Goal: Task Accomplishment & Management: Use online tool/utility

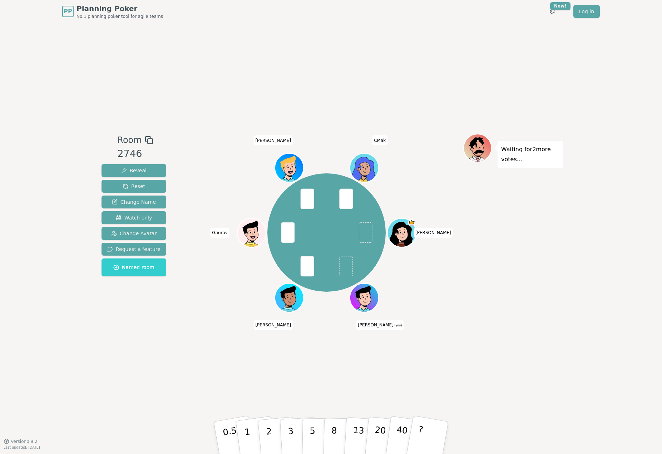
click at [240, 77] on div "Room 2746 Reveal Reset Change Name Watch only Change Avatar Request a feature N…" at bounding box center [331, 232] width 465 height 418
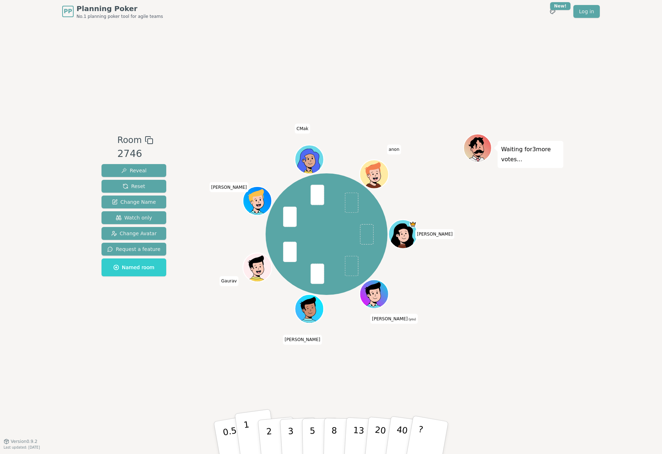
click at [251, 437] on button "1" at bounding box center [256, 438] width 43 height 58
click at [472, 312] on div "Waiting for 2 more votes..." at bounding box center [514, 232] width 100 height 197
click at [277, 433] on button "2" at bounding box center [277, 438] width 41 height 57
click at [268, 442] on p "2" at bounding box center [269, 439] width 9 height 39
click at [150, 171] on button "Reveal" at bounding box center [134, 170] width 65 height 13
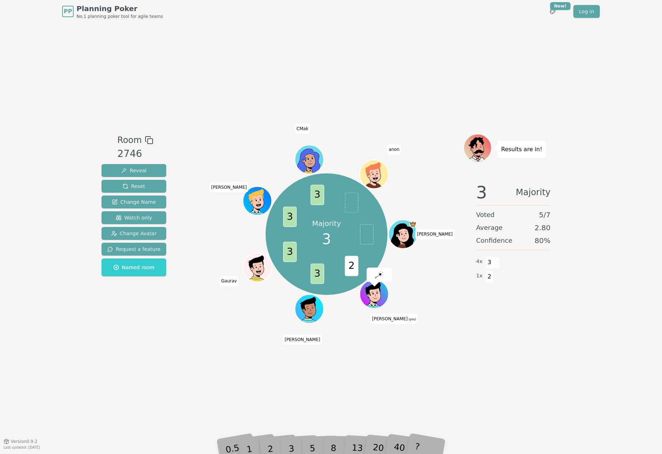
click at [481, 334] on div "Room 2746 Reveal Reset Change Name Watch only Change Avatar Request a feature N…" at bounding box center [331, 232] width 465 height 418
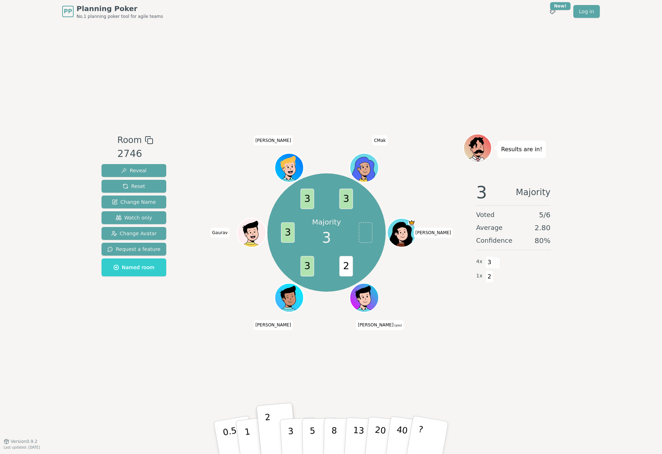
click at [547, 341] on div "Room 2746 Reveal Reset Change Name Watch only Change Avatar Request a feature N…" at bounding box center [331, 232] width 465 height 418
click at [574, 46] on div "PP Planning Poker No.1 planning poker tool for agile teams Toggle theme New! Lo…" at bounding box center [331, 227] width 662 height 454
drag, startPoint x: 126, startPoint y: 171, endPoint x: 135, endPoint y: 187, distance: 18.3
click at [135, 187] on div "Reveal Reset Change Name Watch only Change Avatar Request a feature Named room" at bounding box center [134, 220] width 65 height 112
click at [135, 187] on span "Reset" at bounding box center [134, 186] width 23 height 7
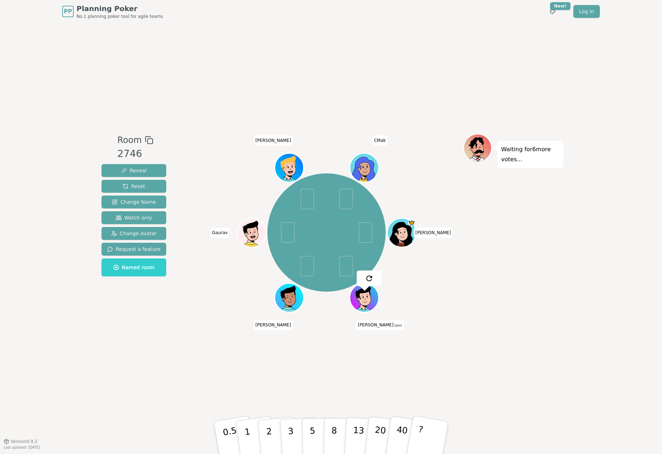
click at [476, 319] on div "Waiting for 6 more votes..." at bounding box center [514, 232] width 100 height 197
click at [313, 427] on p "5" at bounding box center [313, 439] width 6 height 39
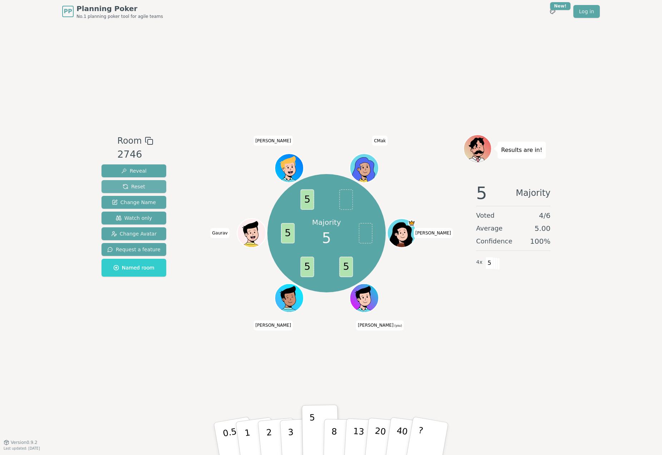
click at [139, 183] on span "Reset" at bounding box center [134, 186] width 23 height 7
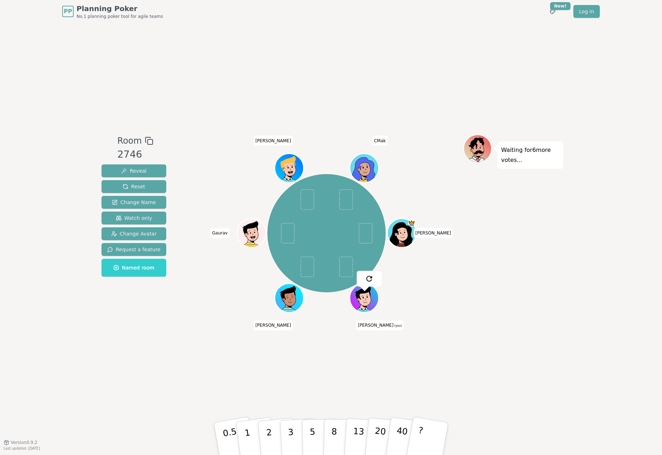
click at [356, 60] on div "Room 2746 Reveal Reset Change Name Watch only Change Avatar Request a feature N…" at bounding box center [331, 233] width 465 height 420
click at [152, 87] on div "Room 2746 Reveal Reset Change Name Watch only Change Avatar Request a feature N…" at bounding box center [331, 233] width 465 height 420
click at [244, 427] on p "1" at bounding box center [248, 440] width 11 height 39
click at [269, 431] on p "2" at bounding box center [269, 440] width 9 height 39
click at [269, 429] on p "2" at bounding box center [269, 440] width 9 height 39
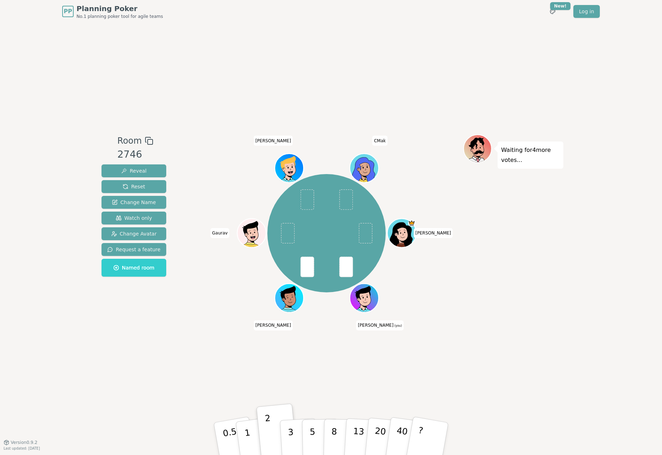
click at [511, 279] on div "Waiting for 4 more votes..." at bounding box center [514, 232] width 100 height 197
click at [472, 315] on div "Waiting for 6 more votes..." at bounding box center [514, 232] width 100 height 197
drag, startPoint x: 479, startPoint y: 377, endPoint x: 475, endPoint y: 376, distance: 3.7
click at [478, 376] on div "Room 2746 Reveal Reset Change Name Watch only Change Avatar Request a feature N…" at bounding box center [331, 233] width 465 height 420
click at [313, 430] on p "5" at bounding box center [313, 439] width 6 height 39
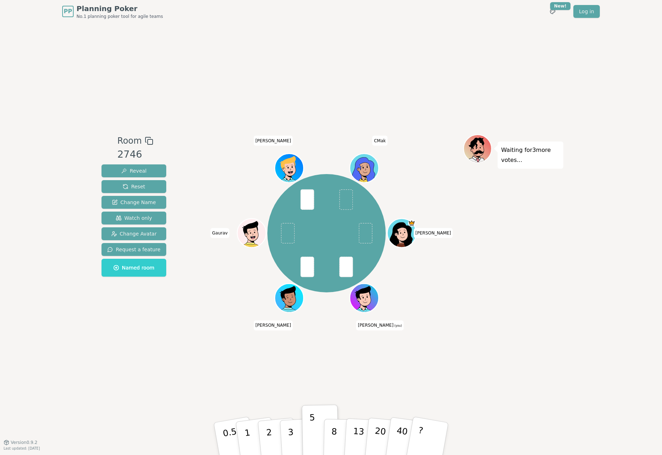
click at [520, 273] on div "Waiting for 3 more votes..." at bounding box center [514, 232] width 100 height 197
click at [299, 430] on button "3" at bounding box center [299, 439] width 39 height 56
click at [419, 280] on div "3 3 5 5 [PERSON_NAME] [PERSON_NAME] (you) [PERSON_NAME] [PERSON_NAME] CMak" at bounding box center [327, 233] width 274 height 172
click at [632, 144] on div "PP Planning Poker No.1 planning poker tool for agile teams Toggle theme New! Lo…" at bounding box center [331, 227] width 662 height 455
click at [491, 49] on div "Room 2746 Reveal Reset Change Name Watch only Change Avatar Request a feature N…" at bounding box center [331, 233] width 465 height 420
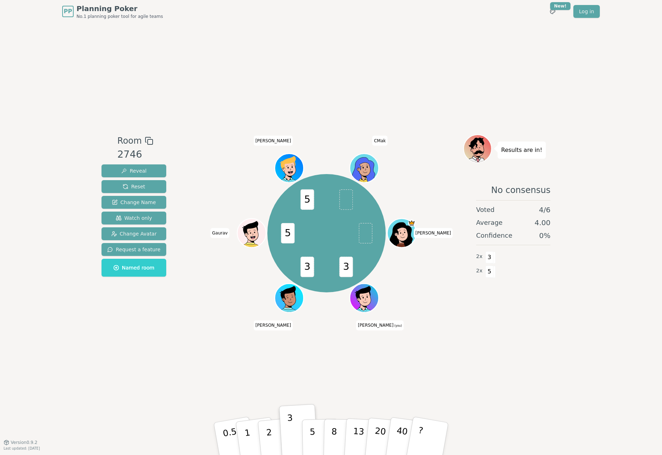
click at [232, 85] on div "Room 2746 Reveal Reset Change Name Watch only Change Avatar Request a feature N…" at bounding box center [331, 233] width 465 height 420
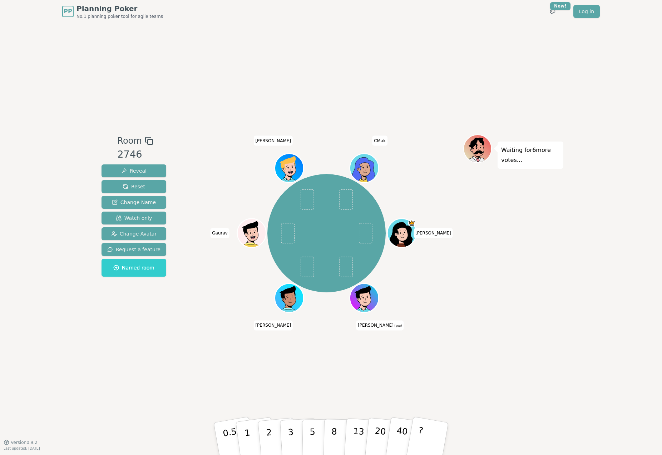
click at [253, 391] on div "Room 2746 Reveal Reset Change Name Watch only Change Avatar Request a feature N…" at bounding box center [331, 233] width 465 height 420
click at [293, 432] on button "3" at bounding box center [299, 439] width 39 height 56
click at [177, 102] on div "Room 2746 Reveal Reset Change Name Watch only Change Avatar Request a feature N…" at bounding box center [331, 233] width 465 height 420
click at [171, 86] on div "Room 2746 Reveal Reset Change Name Watch only Change Avatar Request a feature N…" at bounding box center [331, 233] width 465 height 420
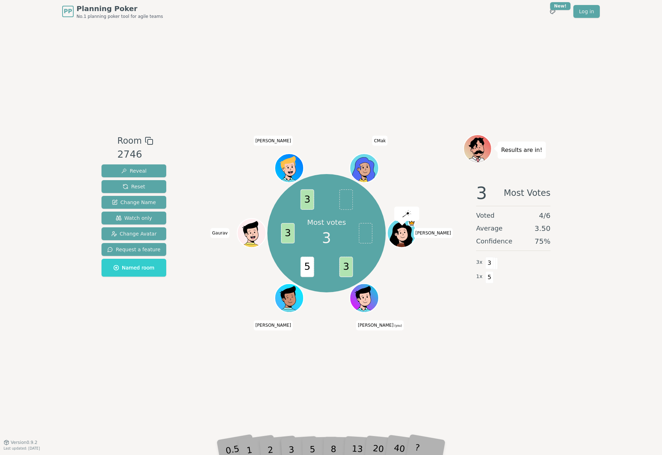
click at [354, 92] on div "Room 2746 Reveal Reset Change Name Watch only Change Avatar Request a feature N…" at bounding box center [331, 233] width 465 height 420
click at [450, 391] on div "Room 2746 Reveal Reset Change Name Watch only Change Avatar Request a feature N…" at bounding box center [331, 233] width 465 height 420
click at [458, 367] on div "Room 2746 Reveal Reset Change Name Watch only Change Avatar Request a feature N…" at bounding box center [331, 233] width 465 height 420
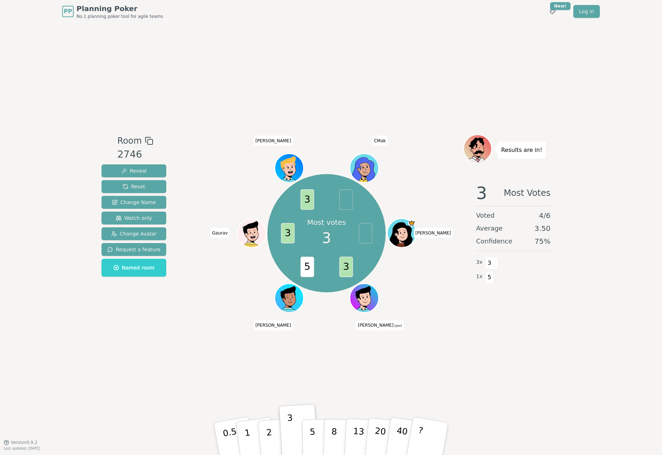
click at [510, 371] on div "Room 2746 Reveal Reset Change Name Watch only Change Avatar Request a feature N…" at bounding box center [331, 233] width 465 height 420
click at [134, 185] on span "Reset" at bounding box center [134, 186] width 23 height 7
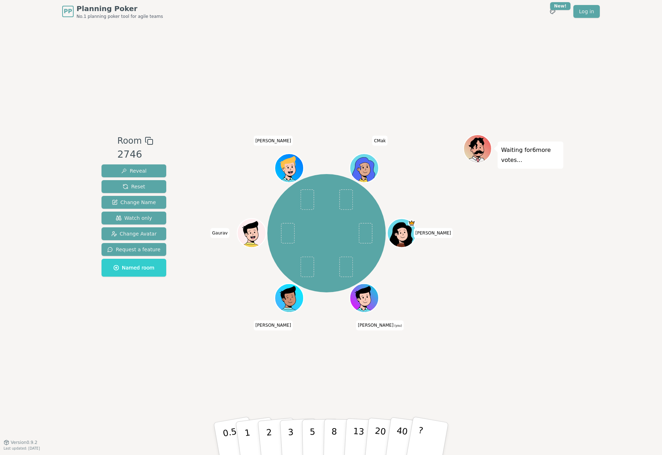
click at [179, 125] on div "Room 2746 Reveal Reset Change Name Watch only Change Avatar Request a feature N…" at bounding box center [331, 233] width 465 height 420
click at [147, 189] on button "Reset" at bounding box center [134, 186] width 65 height 13
click at [548, 294] on div "Waiting for 6 more votes..." at bounding box center [514, 232] width 100 height 197
click at [299, 436] on button "3" at bounding box center [299, 439] width 39 height 56
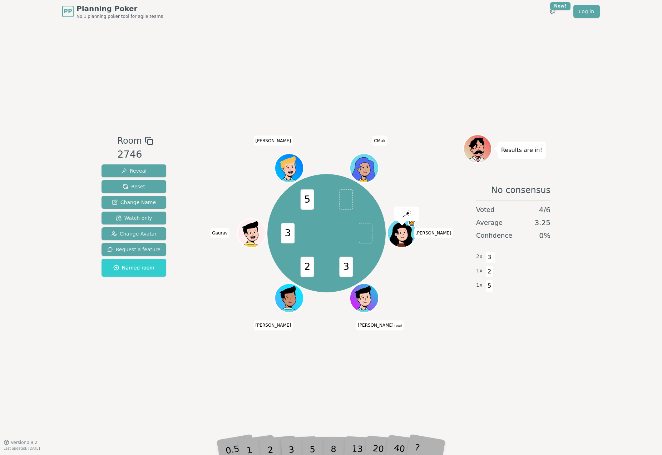
click at [326, 55] on div "Room 2746 Reveal Reset Change Name Watch only Change Avatar Request a feature N…" at bounding box center [331, 233] width 465 height 420
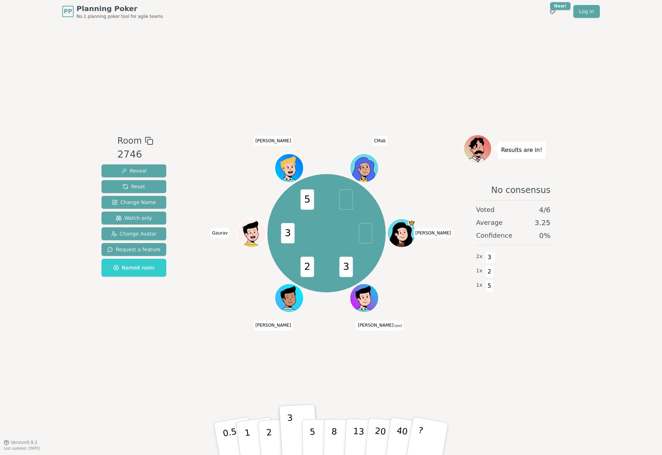
click at [555, 336] on div "Room 2746 Reveal Reset Change Name Watch only Change Avatar Request a feature N…" at bounding box center [331, 233] width 465 height 420
